Goal: Information Seeking & Learning: Get advice/opinions

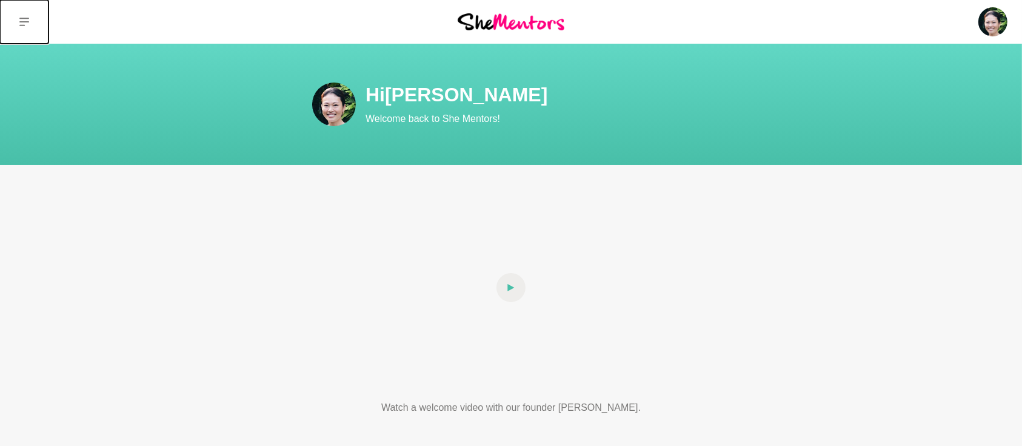
click at [20, 19] on icon at bounding box center [24, 22] width 10 height 10
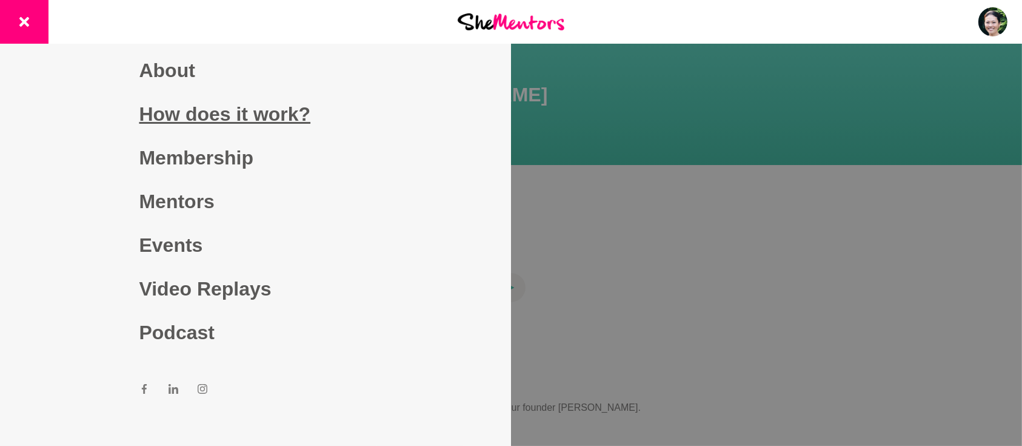
click at [186, 114] on link "How does it work?" at bounding box center [255, 114] width 233 height 44
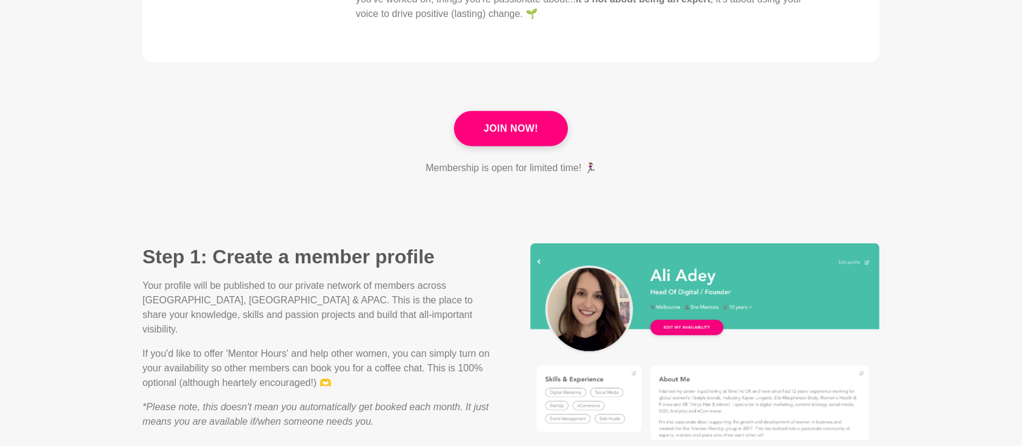
scroll to position [592, 0]
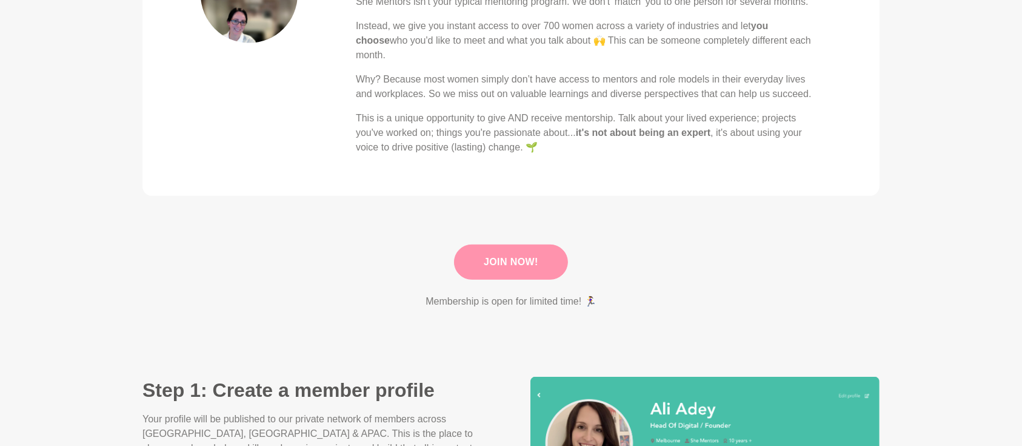
click at [520, 263] on link "Join Now!" at bounding box center [511, 261] width 114 height 35
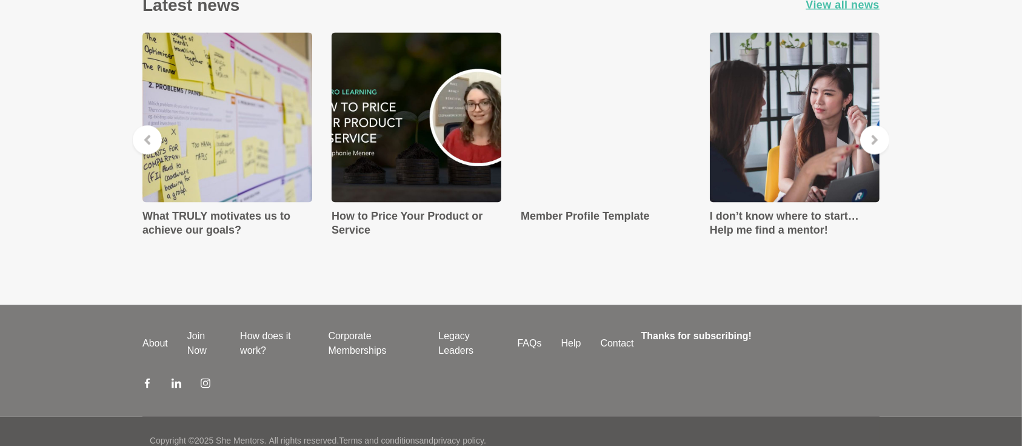
scroll to position [2153, 0]
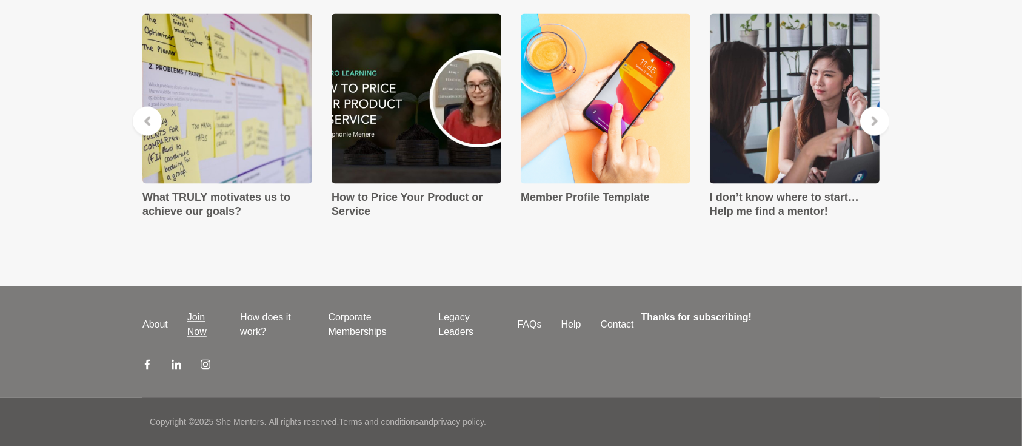
click at [199, 330] on link "Join Now" at bounding box center [204, 324] width 53 height 29
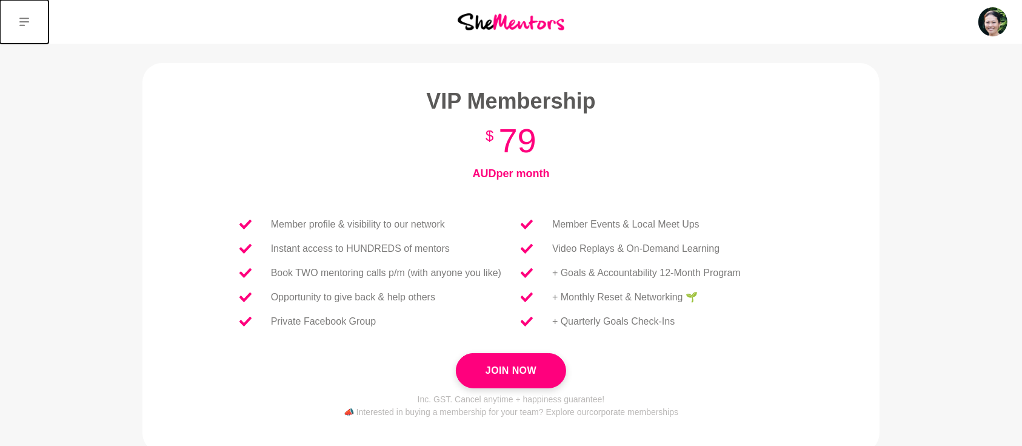
click at [27, 22] on icon at bounding box center [24, 22] width 10 height 8
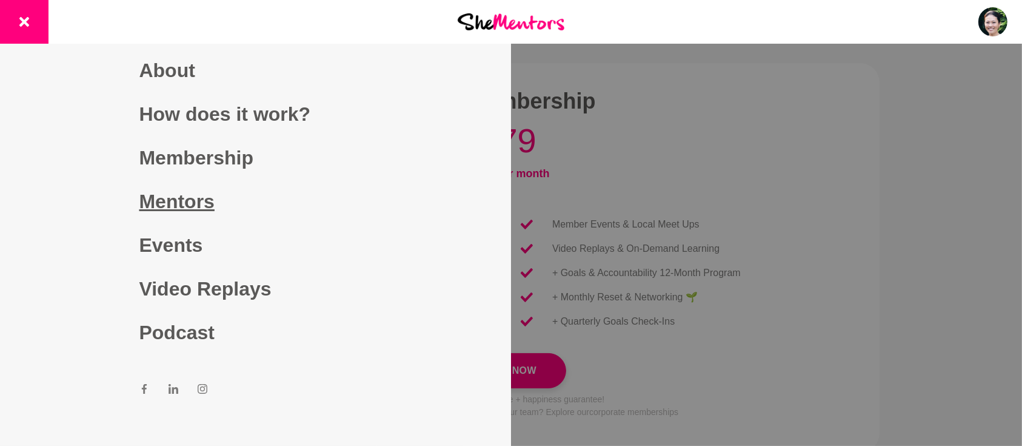
click at [150, 200] on link "Mentors" at bounding box center [255, 201] width 233 height 44
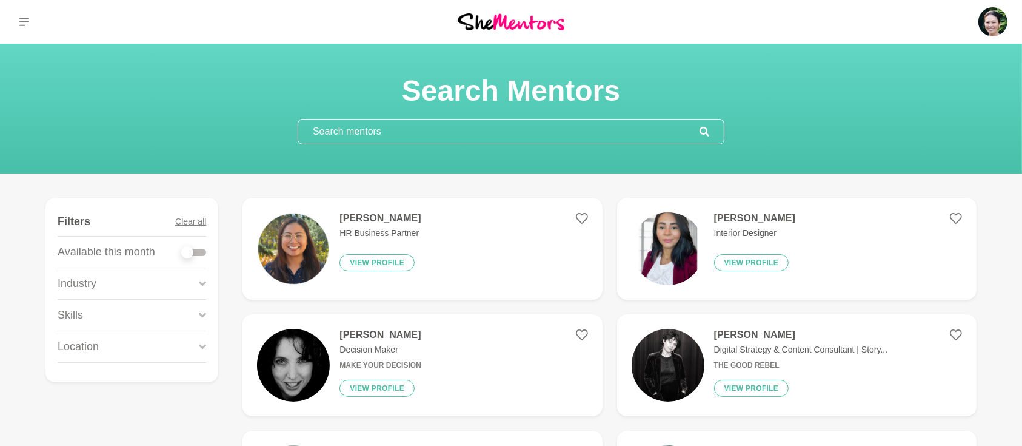
click at [372, 125] on input "text" at bounding box center [498, 131] width 401 height 24
click at [206, 249] on div at bounding box center [194, 252] width 24 height 7
checkbox input "true"
click at [196, 253] on div at bounding box center [194, 252] width 24 height 7
checkbox input "true"
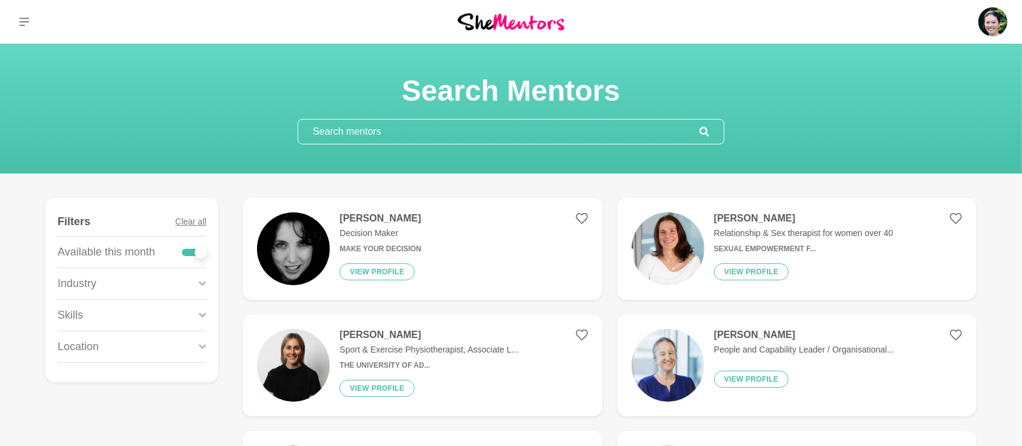
click at [206, 313] on icon at bounding box center [202, 314] width 7 height 5
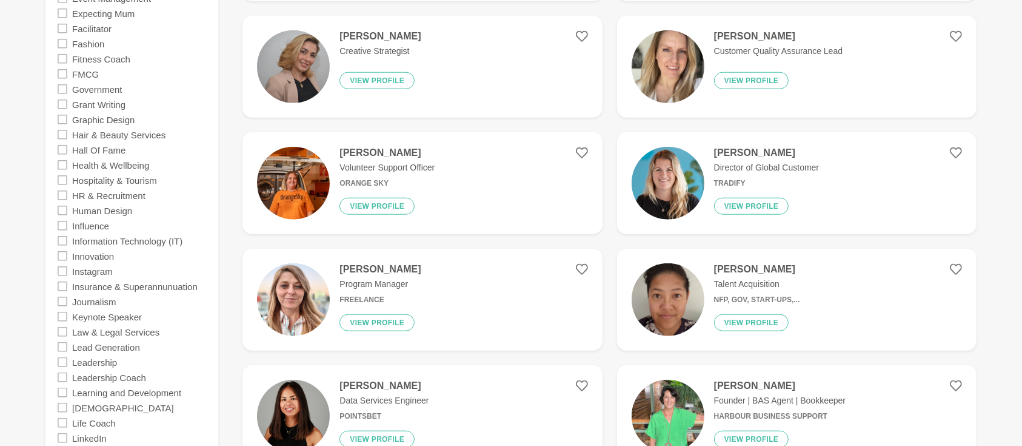
scroll to position [1239, 0]
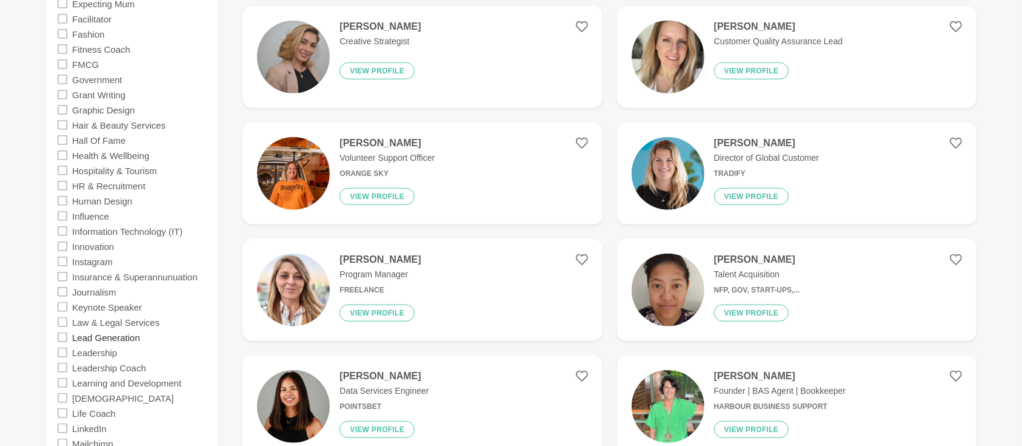
click at [109, 338] on label "Lead Generation" at bounding box center [106, 336] width 68 height 15
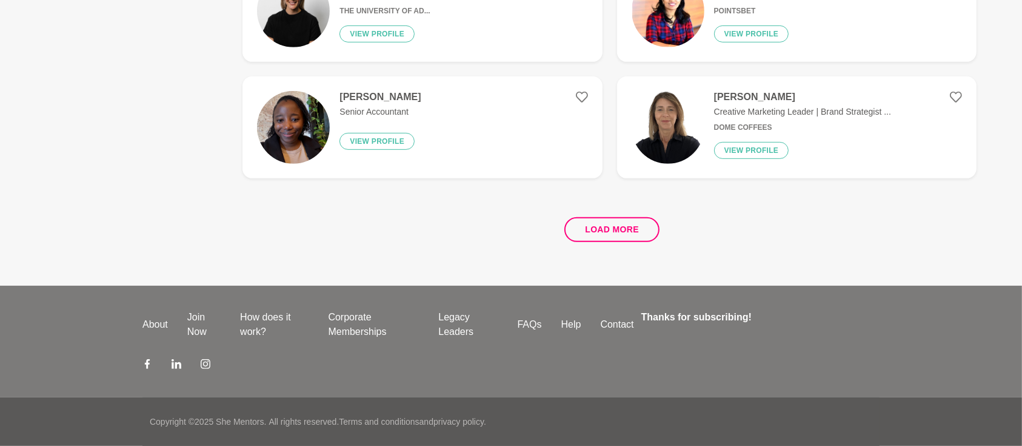
scroll to position [0, 0]
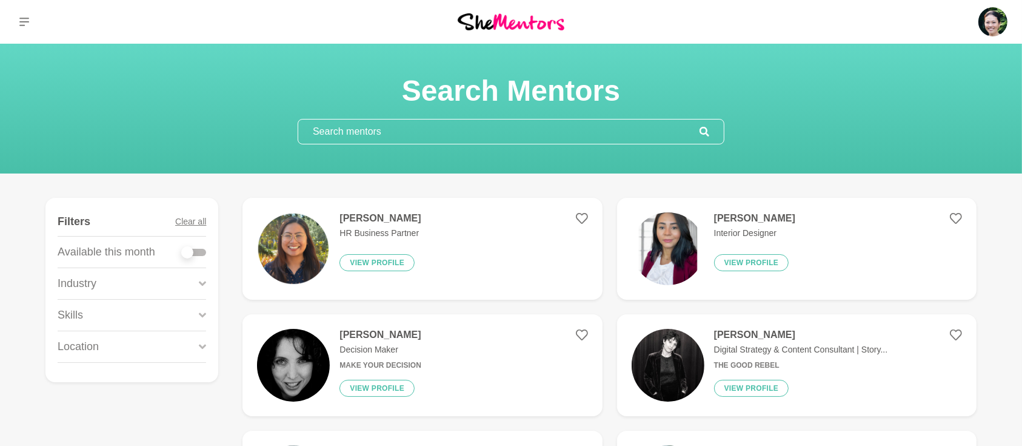
click at [199, 255] on div at bounding box center [194, 252] width 24 height 7
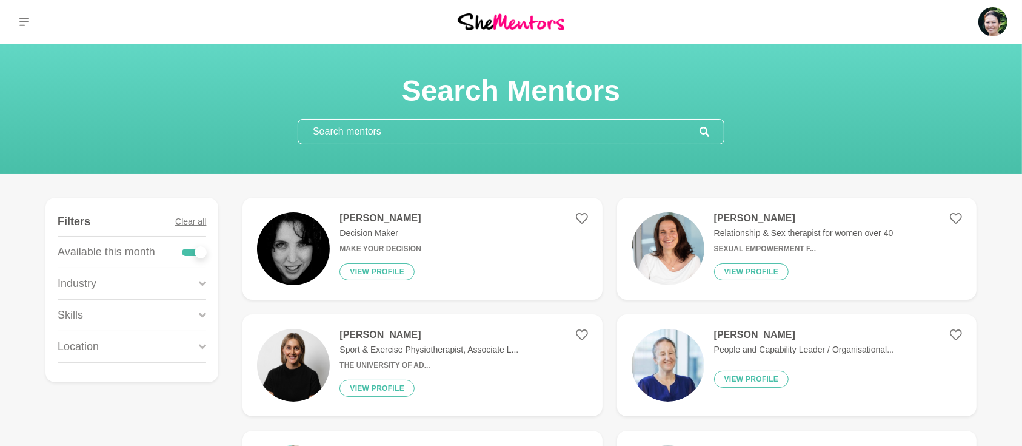
click at [201, 313] on icon at bounding box center [202, 314] width 7 height 5
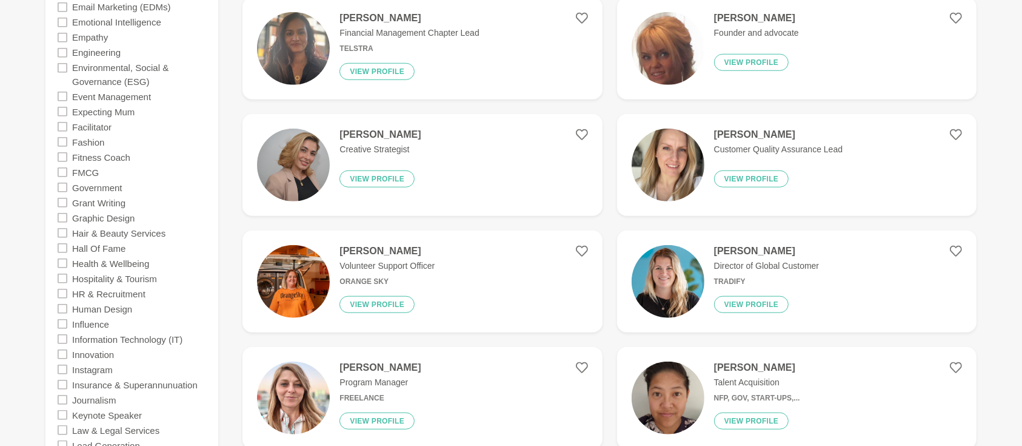
scroll to position [1293, 0]
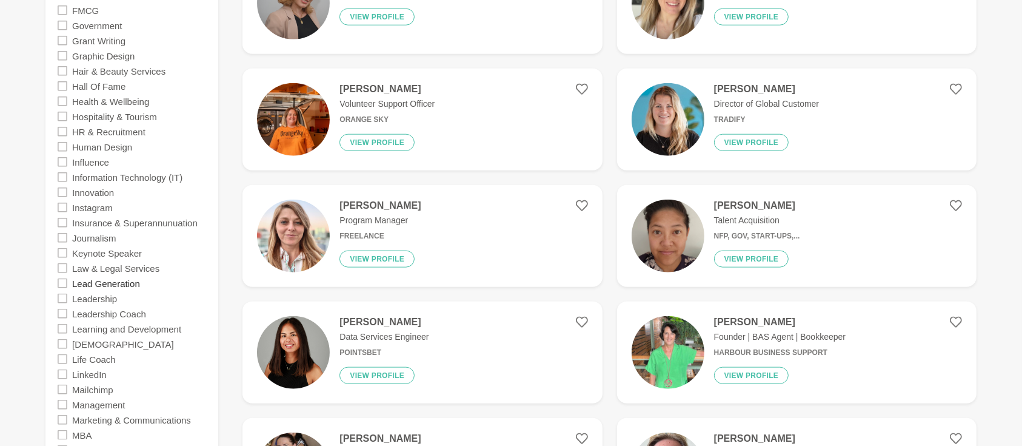
click at [133, 284] on label "Lead Generation" at bounding box center [106, 282] width 68 height 15
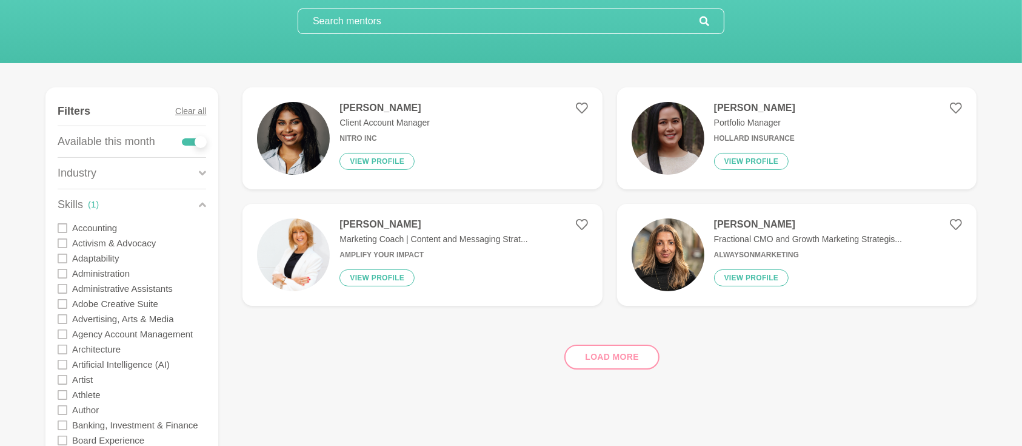
scroll to position [107, 0]
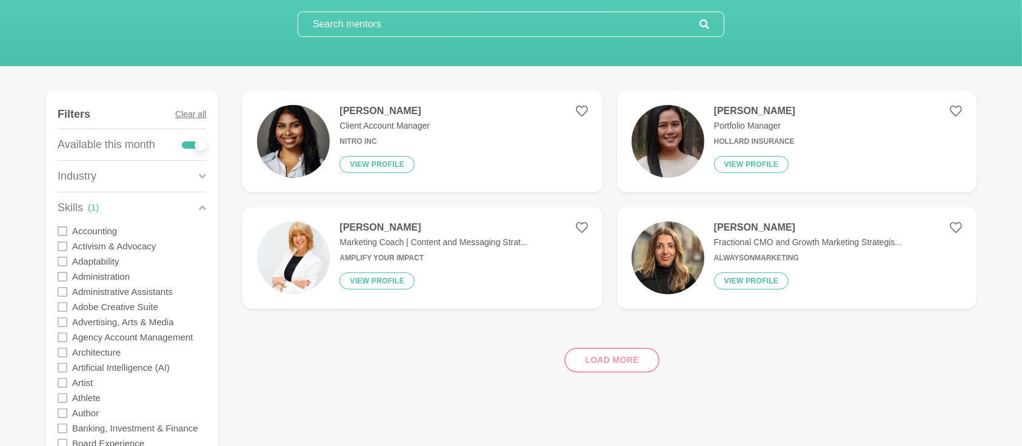
click at [186, 139] on label at bounding box center [194, 142] width 24 height 12
checkbox input "false"
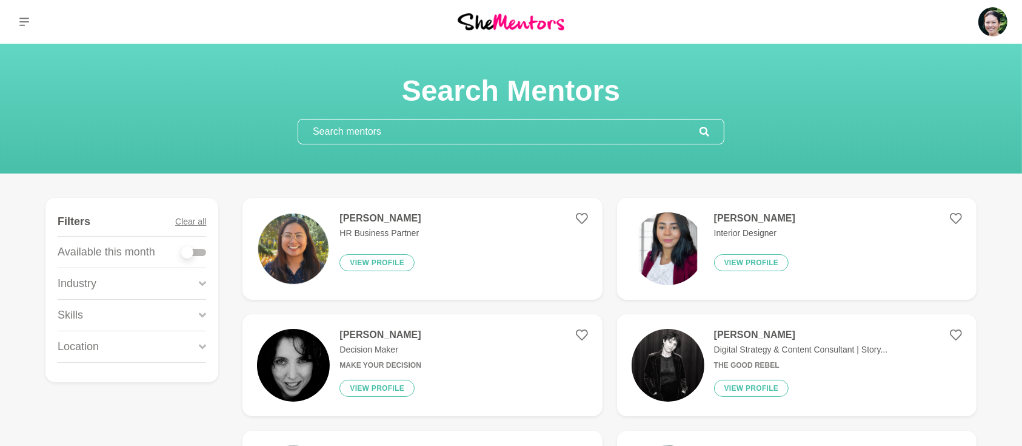
click at [204, 250] on div at bounding box center [194, 252] width 24 height 7
checkbox input "true"
click at [200, 255] on div at bounding box center [194, 252] width 24 height 16
click at [200, 252] on div at bounding box center [194, 252] width 24 height 7
checkbox input "true"
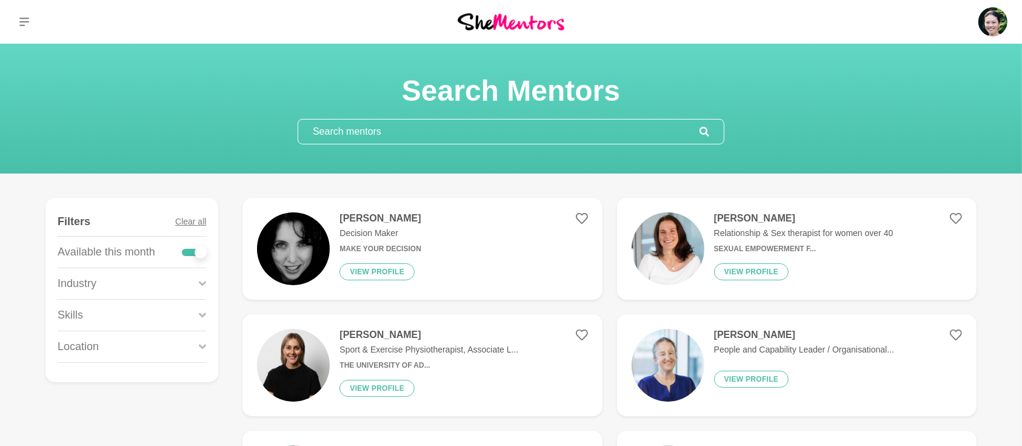
click at [194, 316] on div "Skills" at bounding box center [132, 314] width 149 height 31
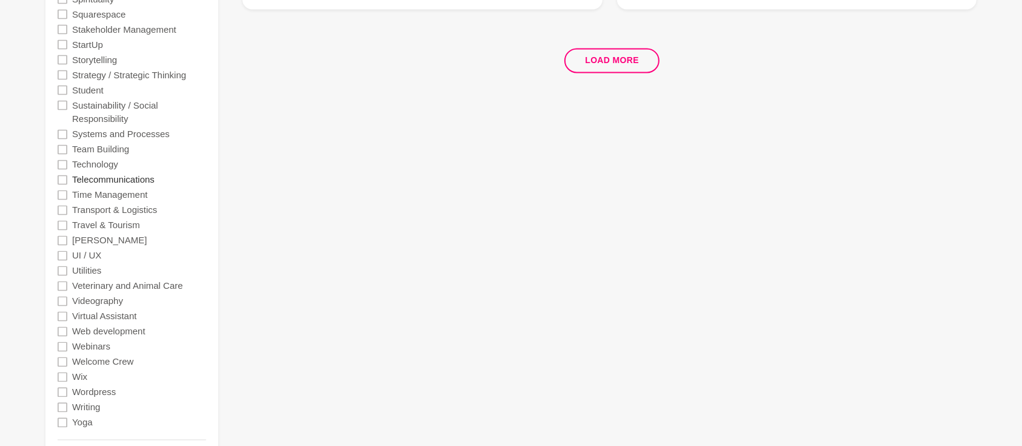
scroll to position [2478, 0]
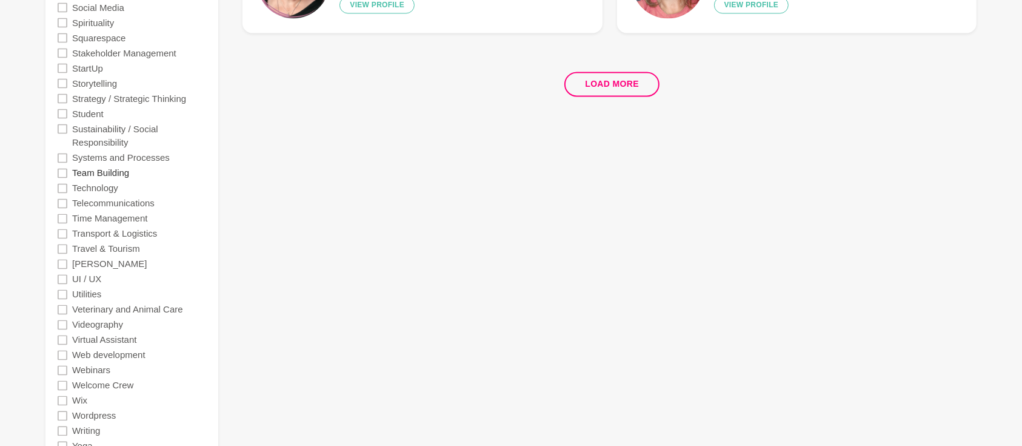
click at [119, 172] on label "Team Building" at bounding box center [100, 172] width 57 height 15
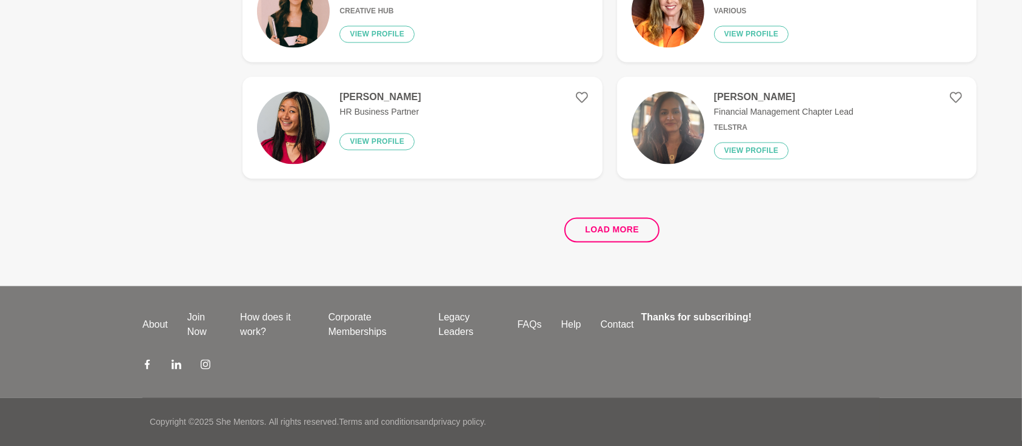
scroll to position [0, 0]
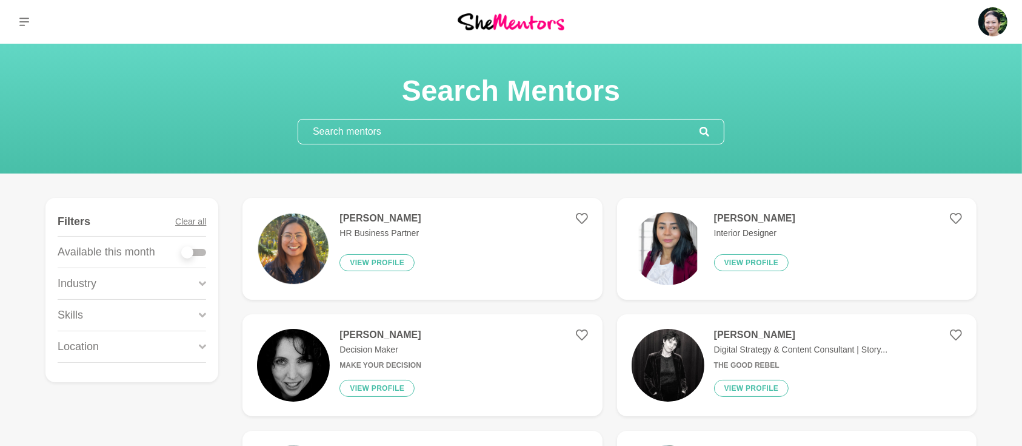
click at [204, 249] on div at bounding box center [194, 252] width 24 height 7
checkbox input "true"
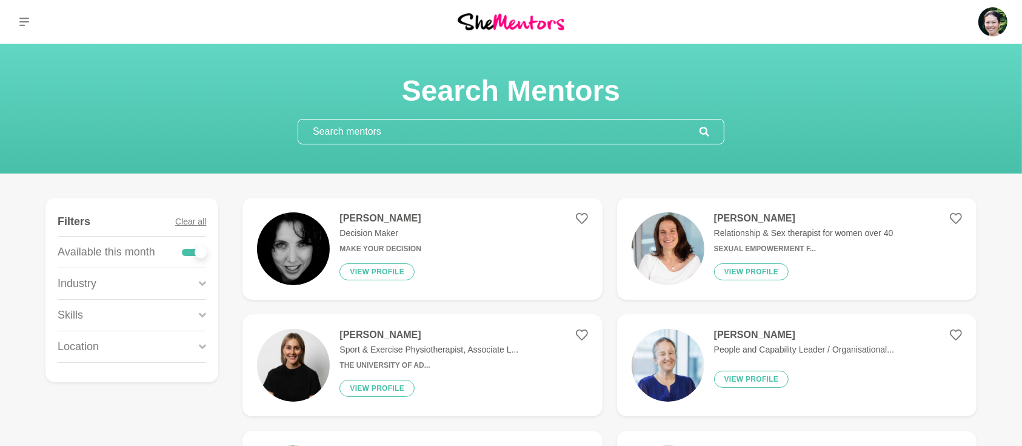
click at [204, 312] on icon at bounding box center [202, 315] width 7 height 16
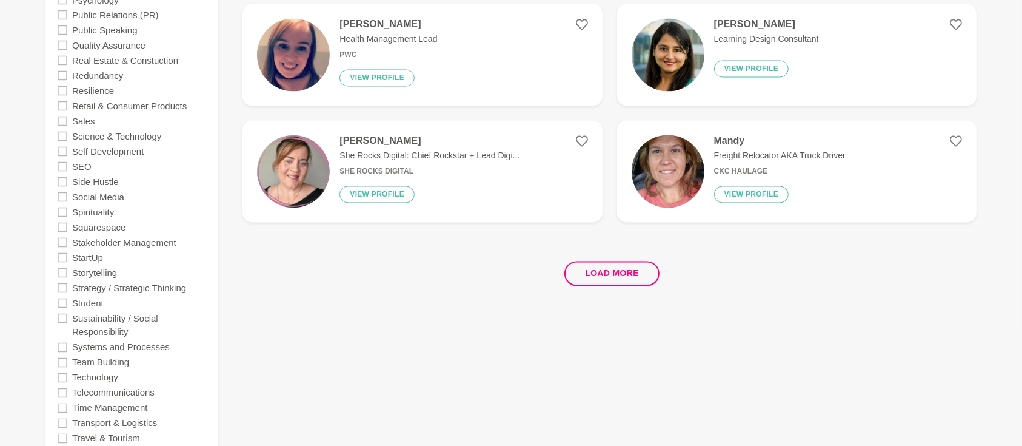
scroll to position [2263, 0]
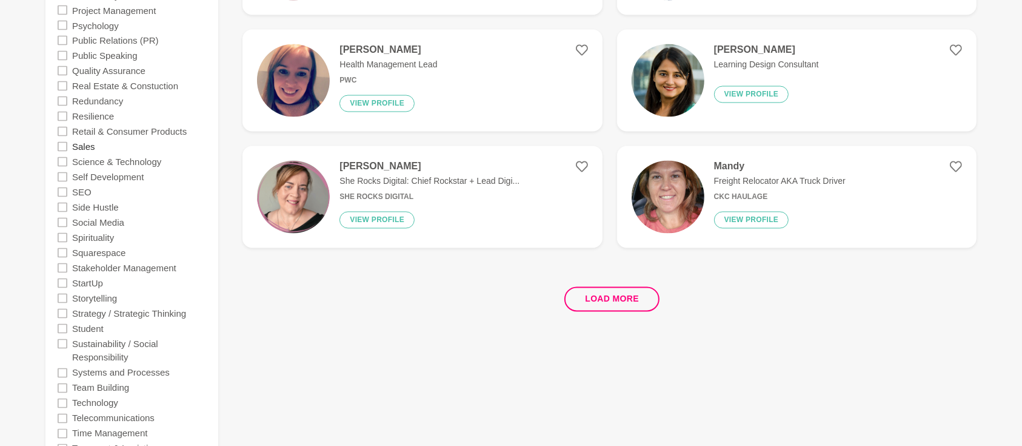
click at [89, 144] on label "Sales" at bounding box center [83, 146] width 23 height 15
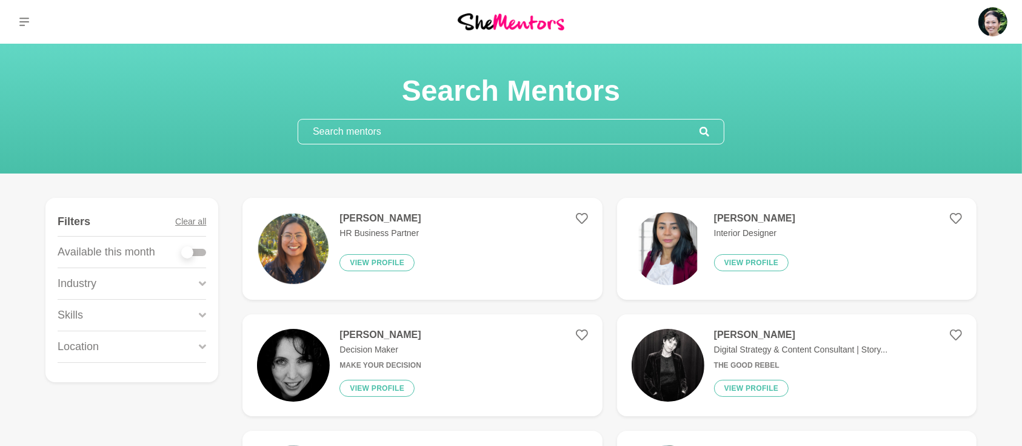
click at [201, 256] on div at bounding box center [194, 252] width 24 height 16
click at [201, 249] on div at bounding box center [194, 252] width 24 height 7
checkbox input "true"
click at [201, 252] on div at bounding box center [194, 252] width 24 height 7
checkbox input "true"
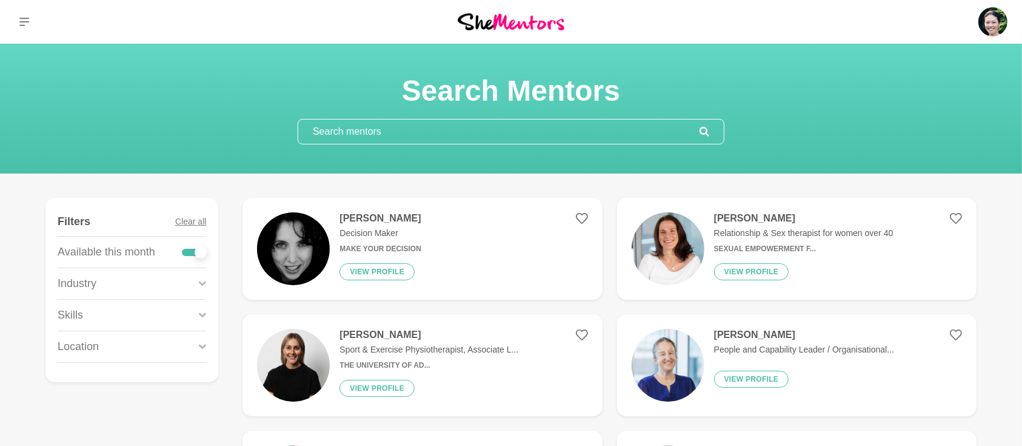
click at [201, 318] on icon at bounding box center [202, 315] width 7 height 16
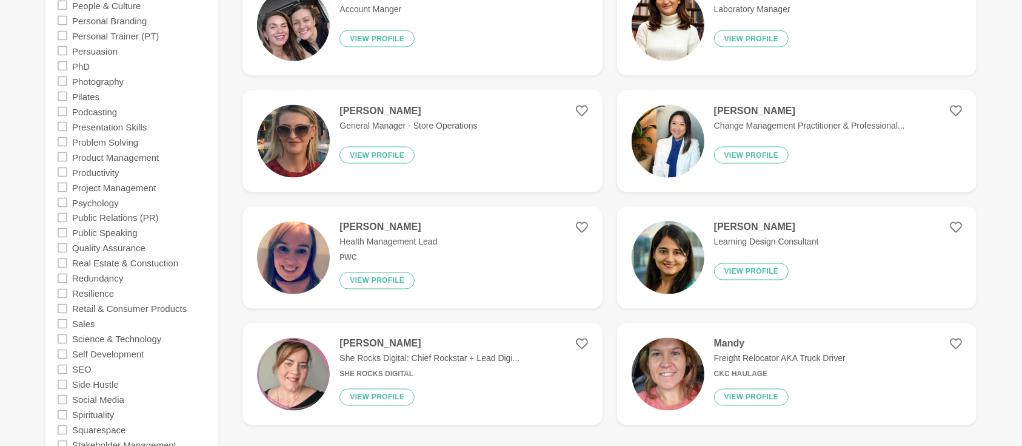
scroll to position [2101, 0]
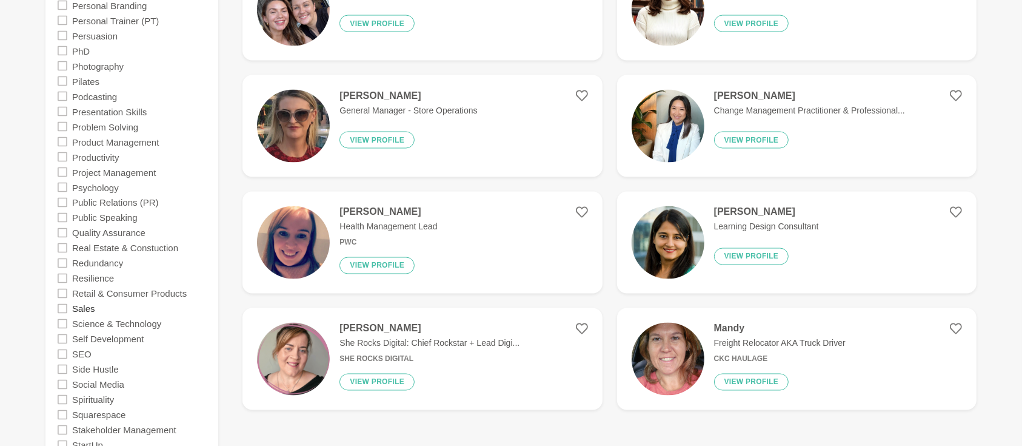
click at [90, 307] on label "Sales" at bounding box center [83, 308] width 23 height 15
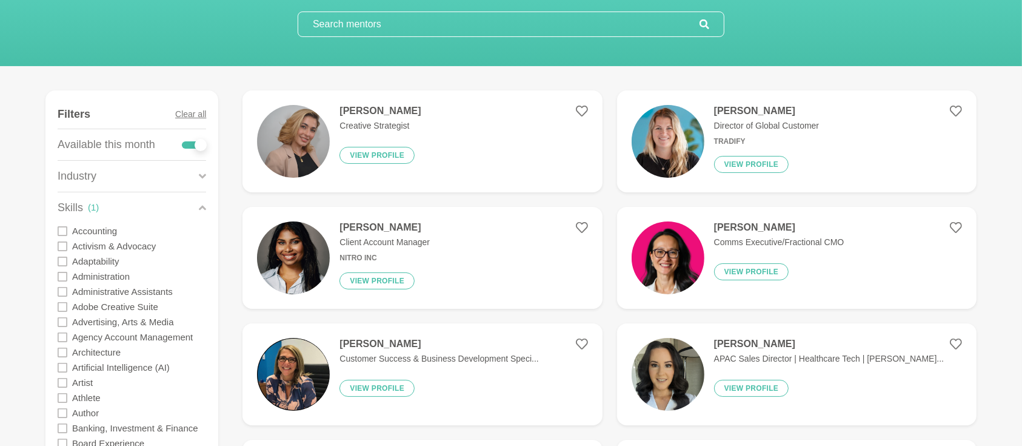
scroll to position [161, 0]
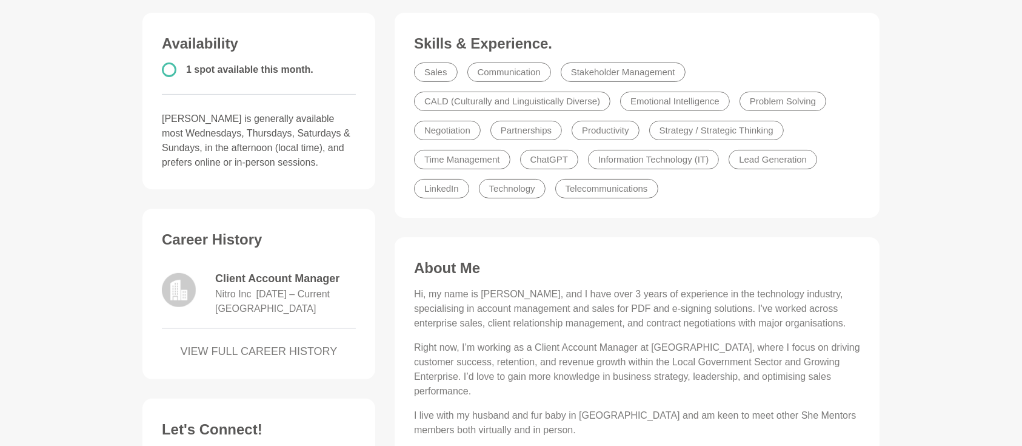
scroll to position [377, 0]
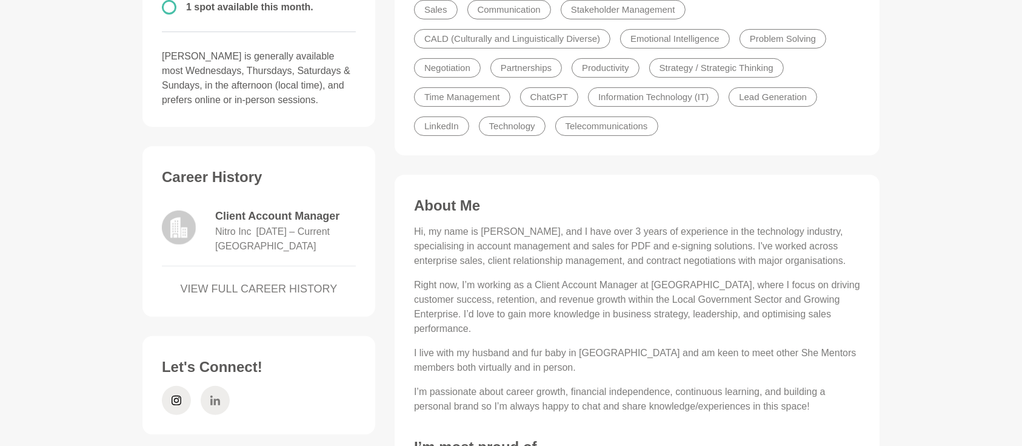
click at [201, 415] on link at bounding box center [215, 400] width 29 height 29
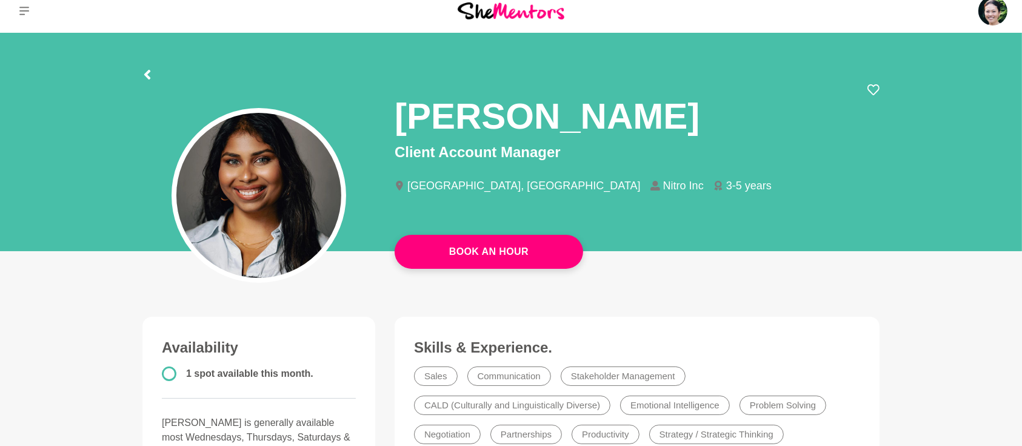
scroll to position [0, 0]
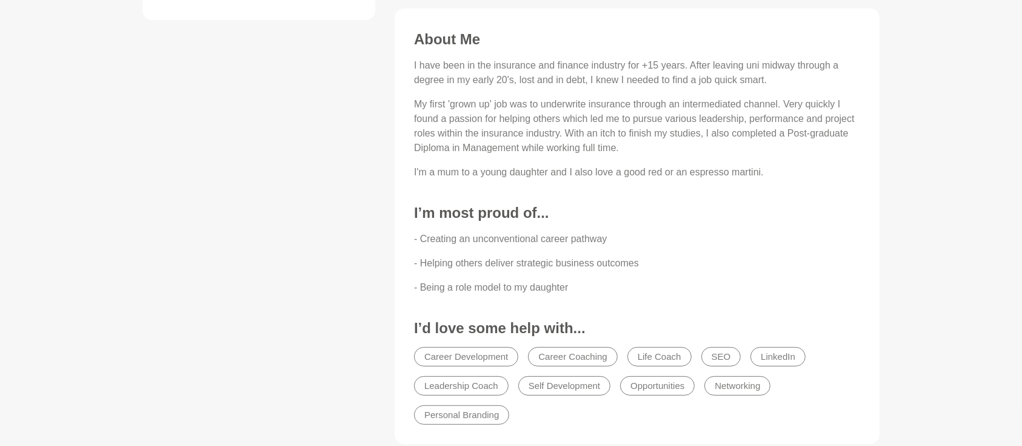
scroll to position [538, 0]
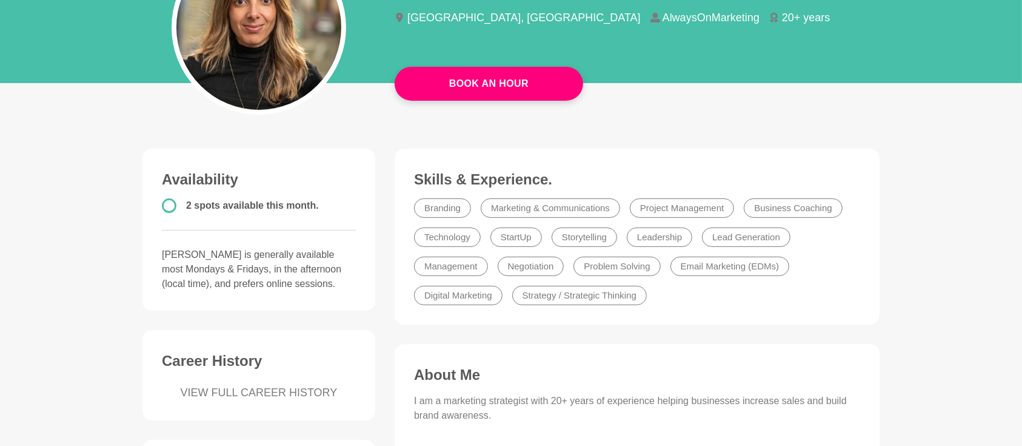
scroll to position [215, 0]
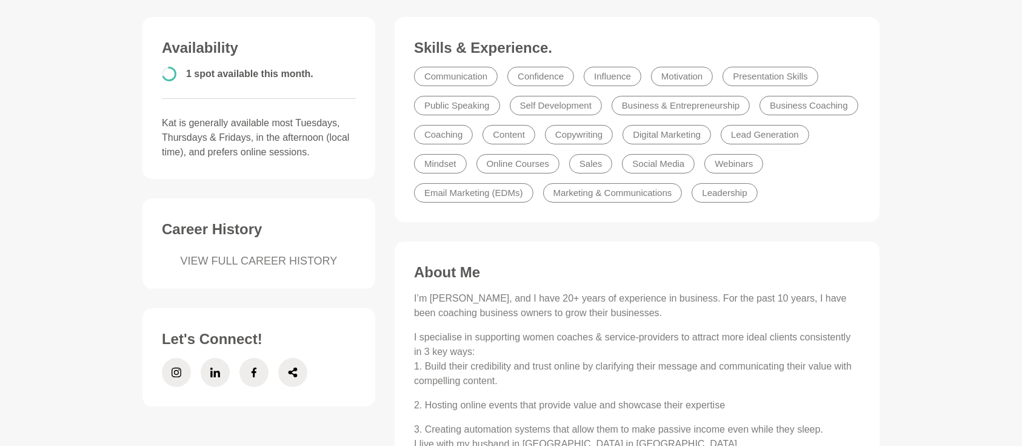
scroll to position [323, 0]
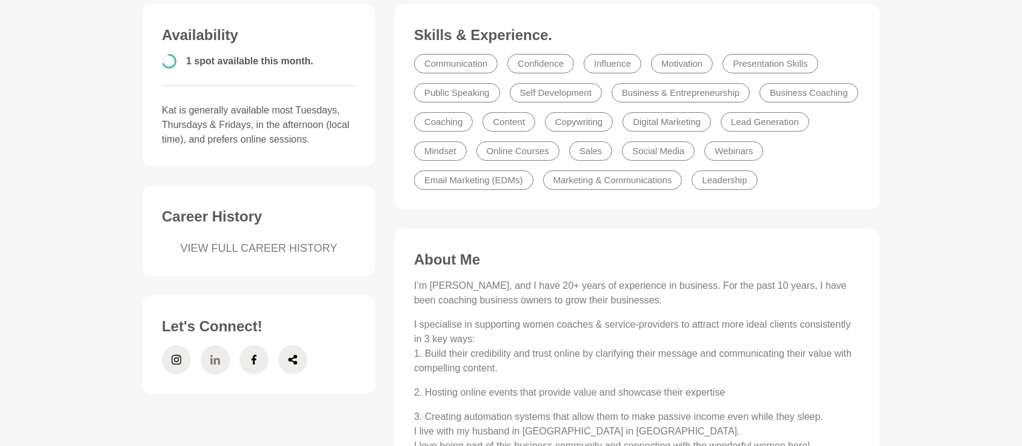
click at [205, 367] on span at bounding box center [215, 359] width 29 height 29
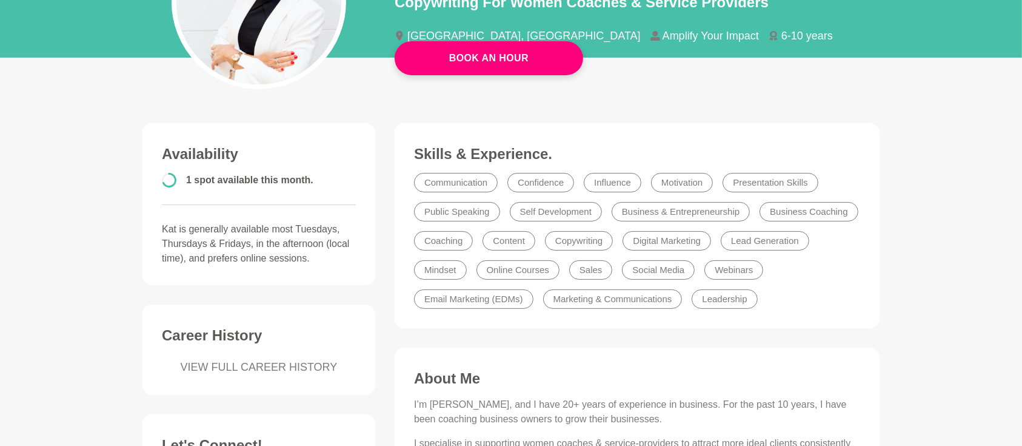
scroll to position [0, 0]
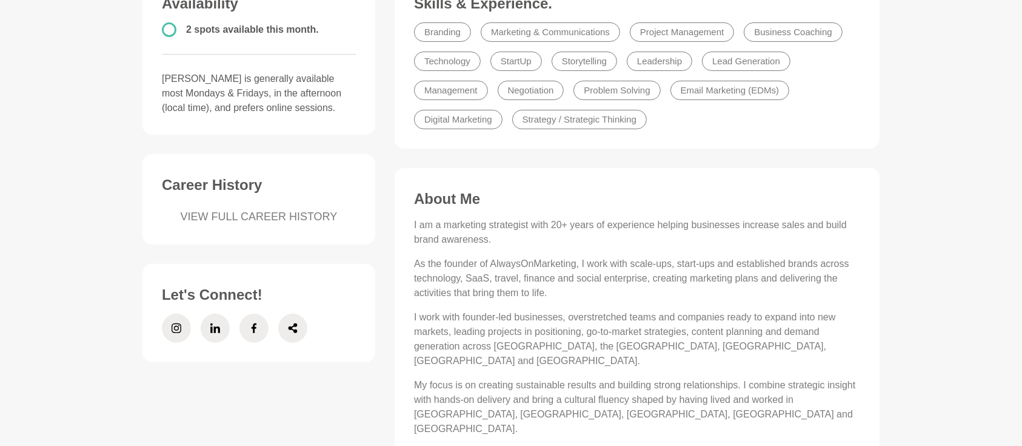
scroll to position [377, 0]
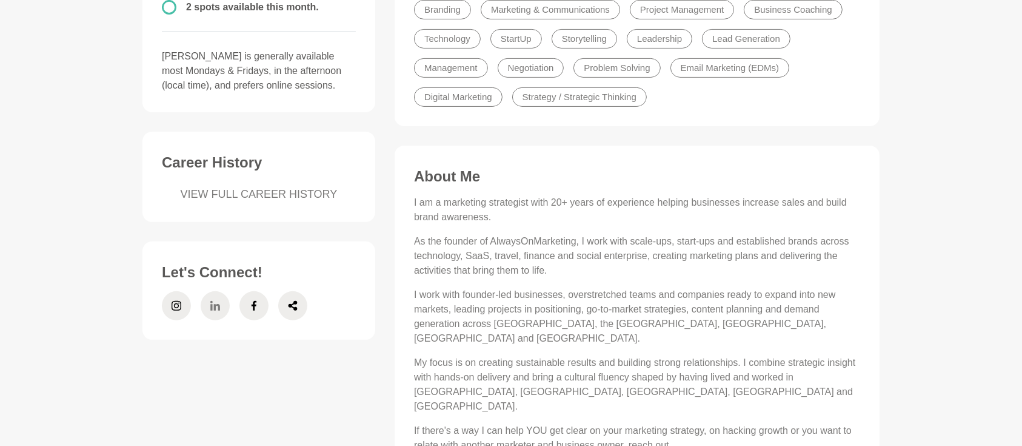
click at [218, 313] on icon at bounding box center [215, 305] width 10 height 29
click at [174, 302] on icon at bounding box center [177, 305] width 10 height 29
click at [252, 307] on icon at bounding box center [254, 305] width 10 height 29
click at [291, 303] on icon at bounding box center [293, 305] width 10 height 29
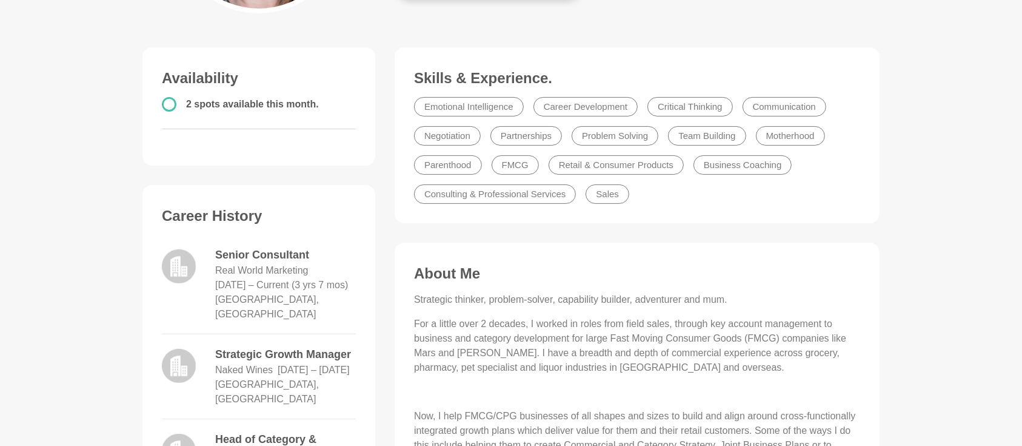
scroll to position [107, 0]
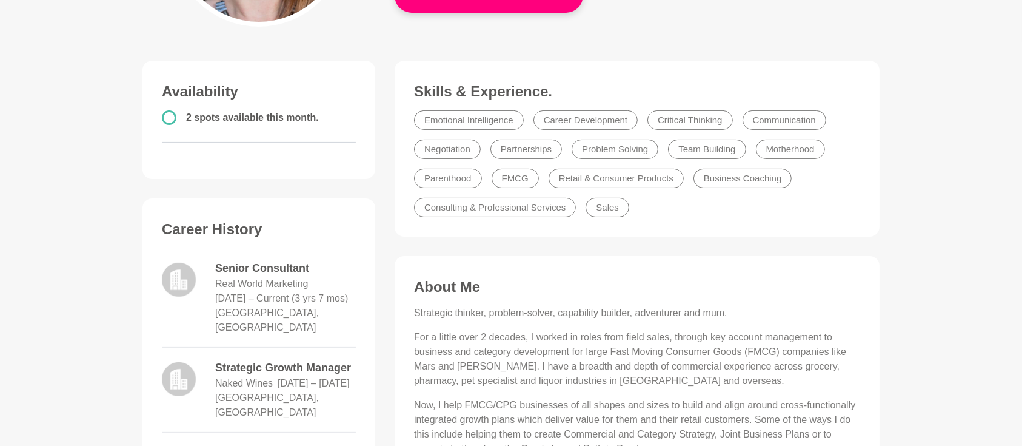
scroll to position [107, 0]
